Goal: Information Seeking & Learning: Learn about a topic

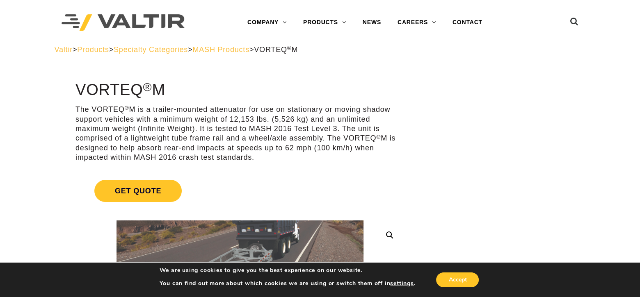
click at [233, 49] on span "MASH Products" at bounding box center [220, 50] width 57 height 8
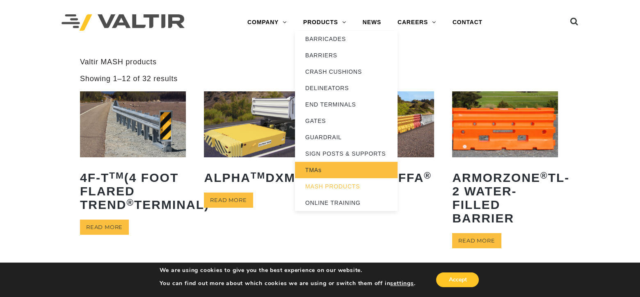
click at [317, 170] on link "TMAs" at bounding box center [346, 170] width 103 height 16
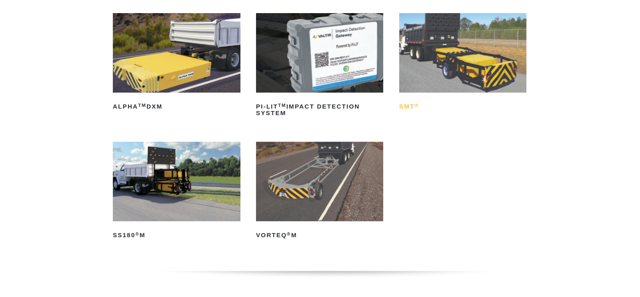
scroll to position [123, 0]
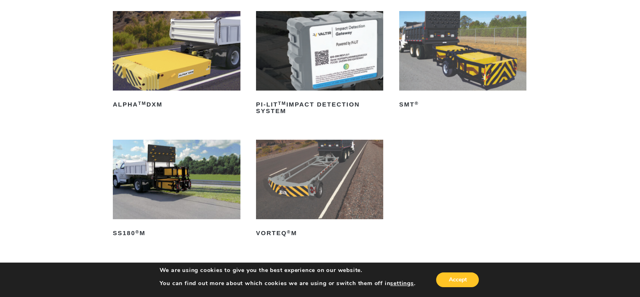
click at [457, 59] on img at bounding box center [463, 51] width 128 height 80
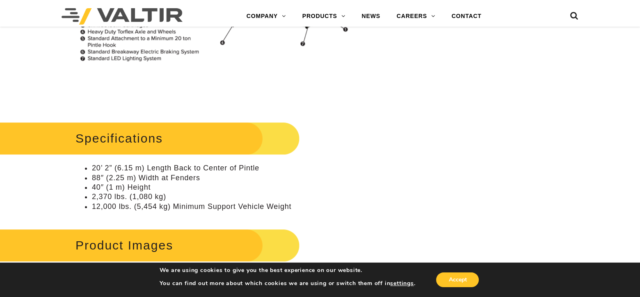
scroll to position [820, 0]
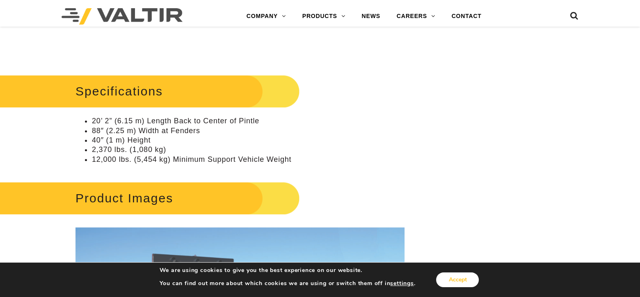
click at [447, 284] on button "Accept" at bounding box center [457, 280] width 43 height 15
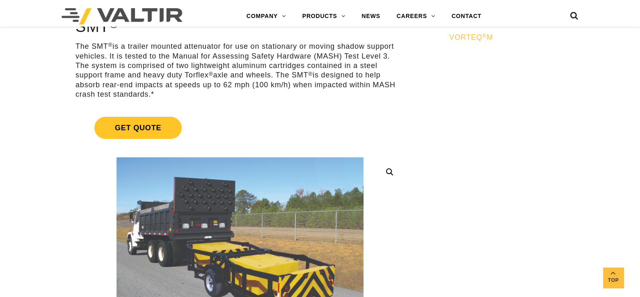
scroll to position [0, 0]
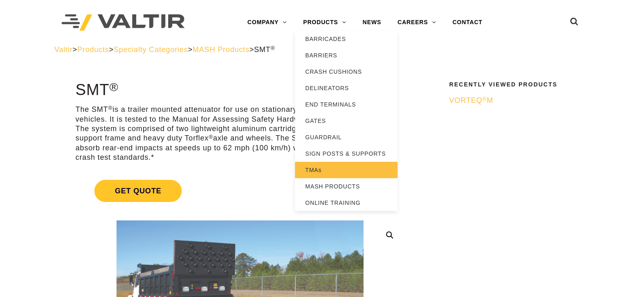
click at [317, 172] on link "TMAs" at bounding box center [346, 170] width 103 height 16
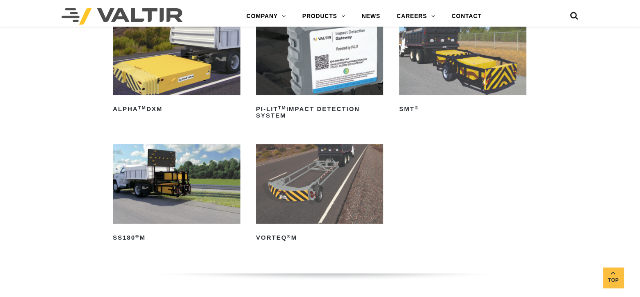
scroll to position [164, 0]
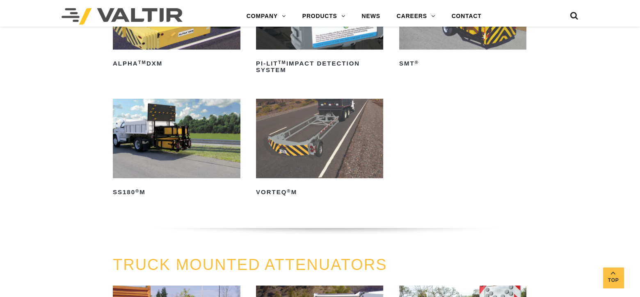
click at [311, 155] on img at bounding box center [320, 139] width 128 height 80
